Goal: Share content

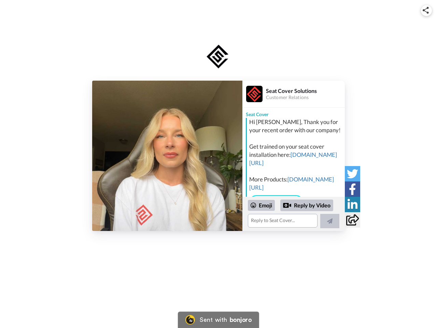
click at [427, 10] on img at bounding box center [426, 10] width 6 height 7
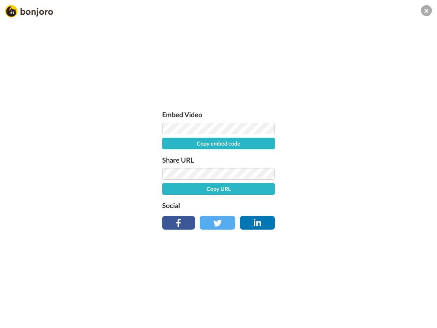
click at [167, 156] on label "Share URL" at bounding box center [218, 159] width 113 height 11
click at [294, 214] on div "Embed Video Copy embed code Share URL Copy URL Social" at bounding box center [218, 201] width 437 height 328
click at [262, 205] on label "Social" at bounding box center [218, 205] width 113 height 11
click at [307, 205] on div "Embed Video Copy embed code Share URL Copy URL Social" at bounding box center [218, 201] width 437 height 328
click at [330, 221] on div "Embed Video Copy embed code Share URL Copy URL Social" at bounding box center [218, 201] width 437 height 328
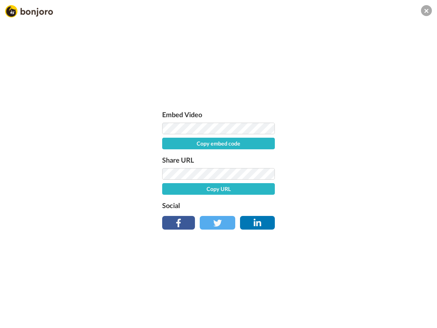
click at [353, 174] on div "Embed Video Copy embed code Share URL Copy URL Social" at bounding box center [218, 201] width 437 height 328
click at [353, 189] on div "Embed Video Copy embed code Share URL Copy URL Social" at bounding box center [218, 201] width 437 height 328
click at [353, 204] on div "Embed Video Copy embed code Share URL Copy URL Social" at bounding box center [218, 201] width 437 height 328
click at [353, 220] on div "Embed Video Copy embed code Share URL Copy URL Social" at bounding box center [218, 201] width 437 height 328
